Goal: Task Accomplishment & Management: Manage account settings

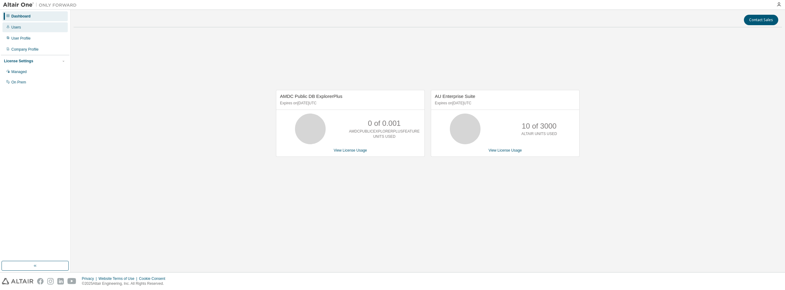
click at [21, 26] on div "Users" at bounding box center [34, 27] width 65 height 10
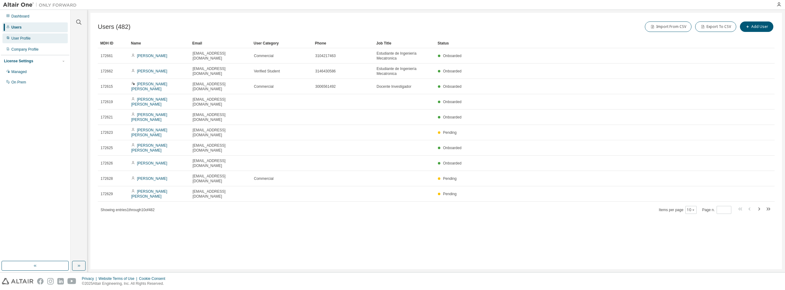
click at [30, 37] on div "User Profile" at bounding box center [34, 38] width 65 height 10
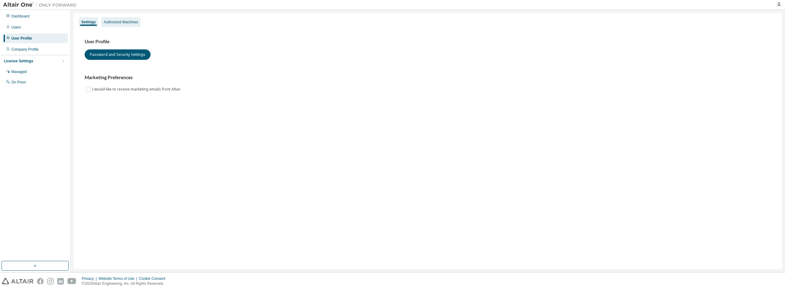
click at [117, 22] on div "Authorized Machines" at bounding box center [121, 22] width 34 height 5
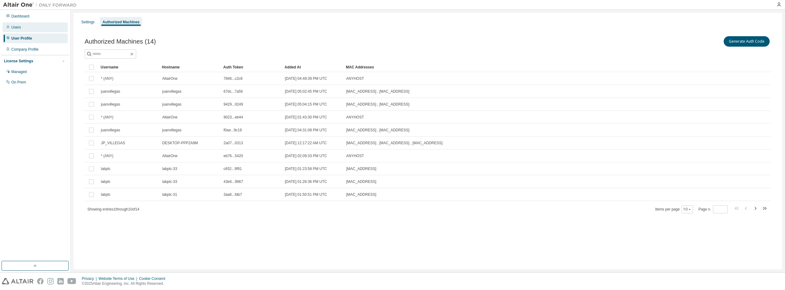
click at [24, 28] on div "Users" at bounding box center [34, 27] width 65 height 10
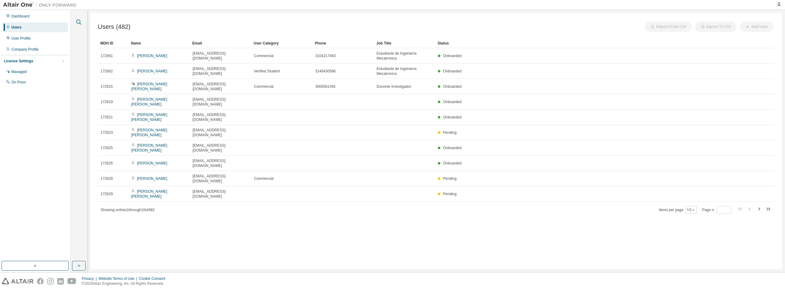
click at [77, 23] on icon "button" at bounding box center [78, 22] width 5 height 5
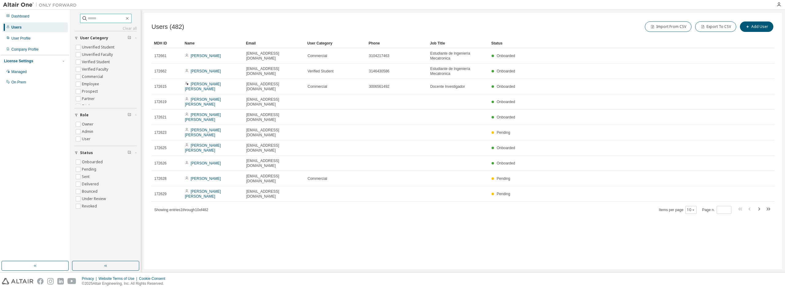
click at [106, 19] on input "text" at bounding box center [106, 18] width 37 height 6
type input "**********"
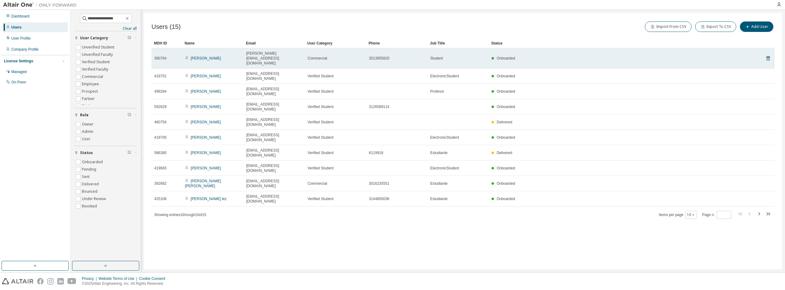
click at [318, 56] on span "Commercial" at bounding box center [318, 58] width 20 height 5
click at [215, 56] on link "Cristian Escudero" at bounding box center [206, 58] width 30 height 4
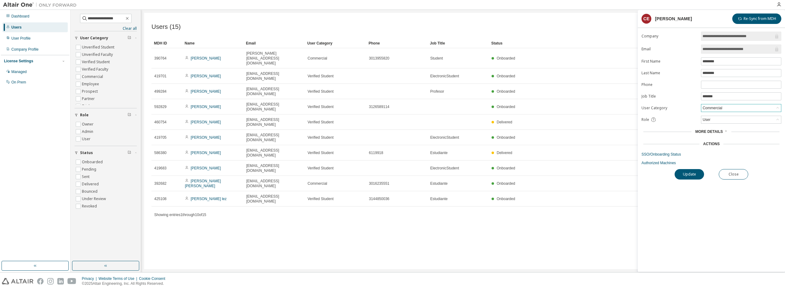
click at [756, 105] on div "Commercial" at bounding box center [742, 107] width 80 height 7
click at [706, 140] on li "Verified Faculty" at bounding box center [741, 140] width 79 height 8
click at [715, 131] on span "More Details" at bounding box center [709, 131] width 28 height 4
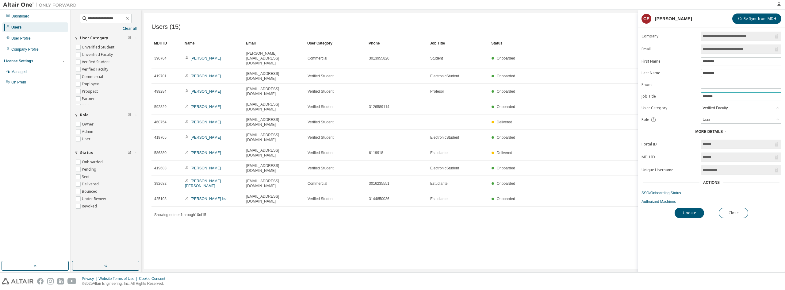
click at [725, 93] on span "*******" at bounding box center [741, 96] width 80 height 8
click at [725, 97] on input "*******" at bounding box center [741, 96] width 77 height 5
click at [733, 109] on div "Verified Faculty" at bounding box center [742, 107] width 80 height 7
click at [711, 121] on div "User" at bounding box center [742, 119] width 80 height 7
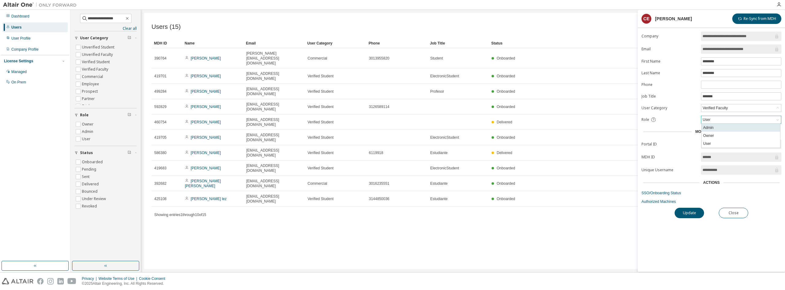
click at [718, 126] on li "Admin" at bounding box center [741, 128] width 79 height 8
click at [699, 212] on button "Update" at bounding box center [689, 213] width 29 height 10
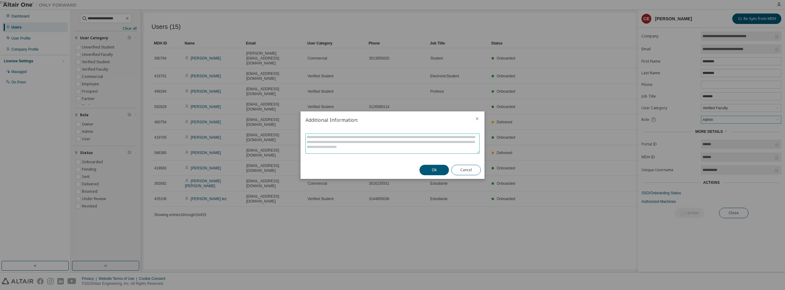
click at [336, 139] on textarea at bounding box center [393, 144] width 174 height 20
drag, startPoint x: 400, startPoint y: 137, endPoint x: 376, endPoint y: 137, distance: 24.3
click at [376, 137] on textarea "To enrich screen reader interactions, please activate Accessibility in Grammarl…" at bounding box center [393, 144] width 174 height 20
drag, startPoint x: 369, startPoint y: 137, endPoint x: 418, endPoint y: 136, distance: 48.8
click at [418, 136] on textarea "To enrich screen reader interactions, please activate Accessibility in Grammarl…" at bounding box center [393, 144] width 174 height 20
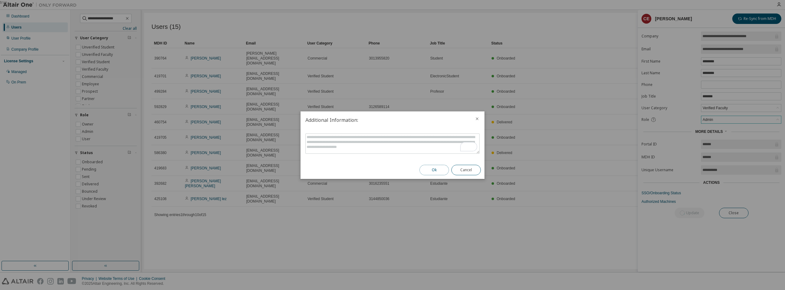
click at [436, 173] on button "Ok" at bounding box center [434, 170] width 29 height 10
